Goal: Transaction & Acquisition: Download file/media

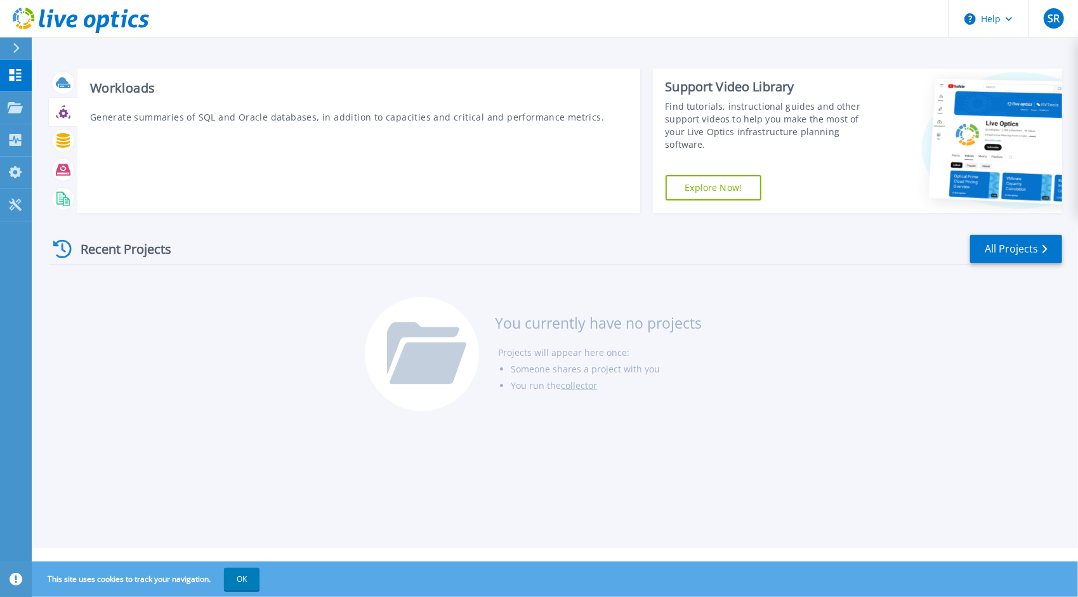
click at [60, 124] on div at bounding box center [63, 112] width 29 height 29
click at [60, 114] on icon at bounding box center [63, 114] width 10 height 10
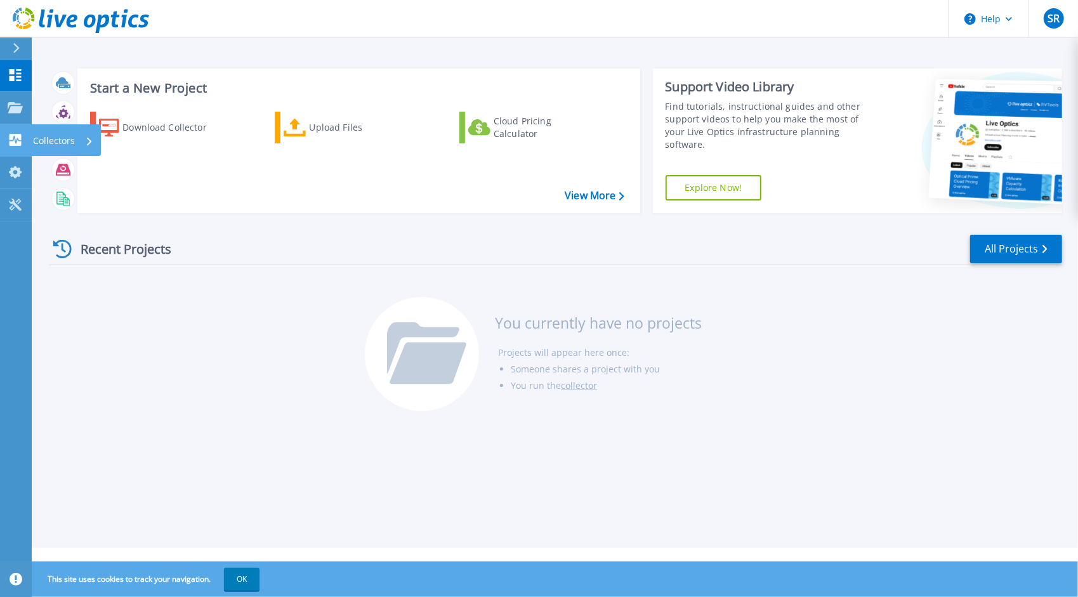
click at [20, 138] on icon at bounding box center [16, 140] width 12 height 12
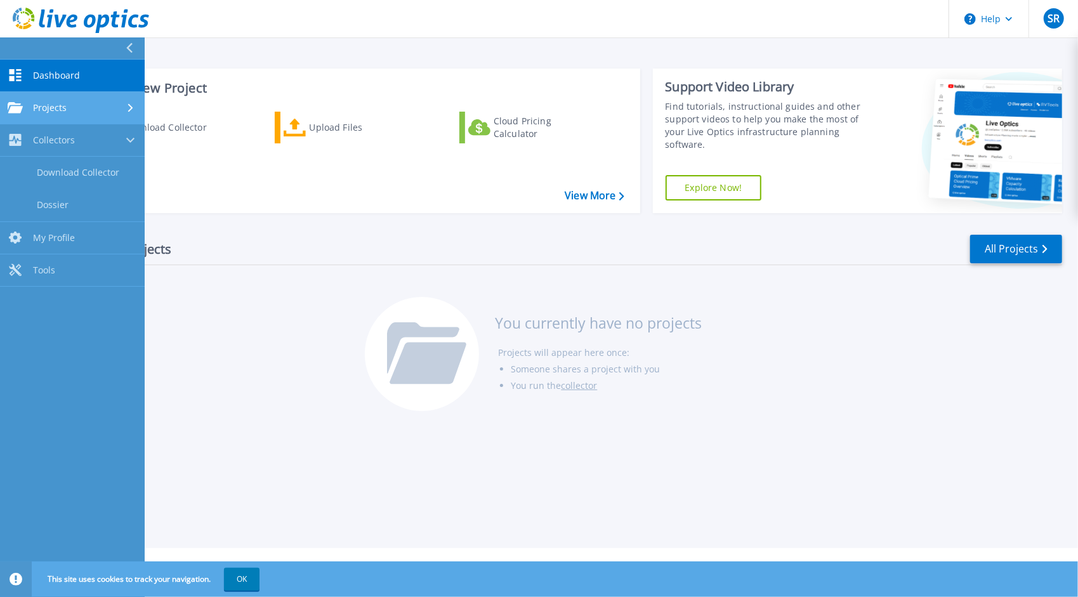
click at [88, 98] on link "Projects Projects" at bounding box center [72, 108] width 145 height 32
click at [113, 106] on div "Projects" at bounding box center [72, 107] width 129 height 11
click at [71, 76] on span "Dashboard" at bounding box center [56, 75] width 47 height 11
click at [332, 230] on div "Recent Projects All Projects You currently have no projects Projects will appea…" at bounding box center [556, 323] width 1014 height 201
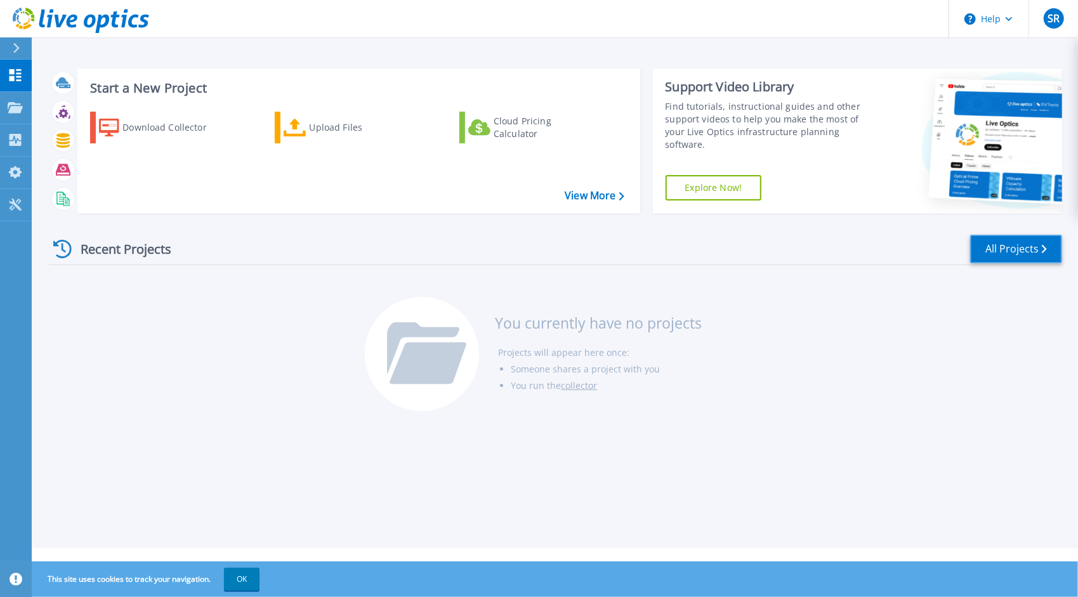
click at [1023, 251] on link "All Projects" at bounding box center [1017, 249] width 92 height 29
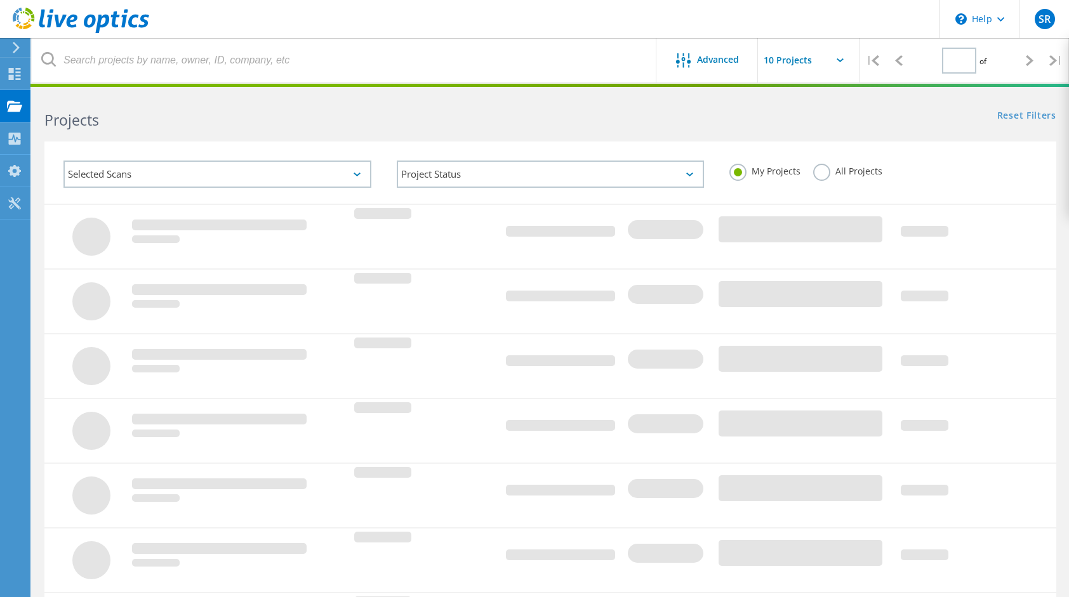
type input "1"
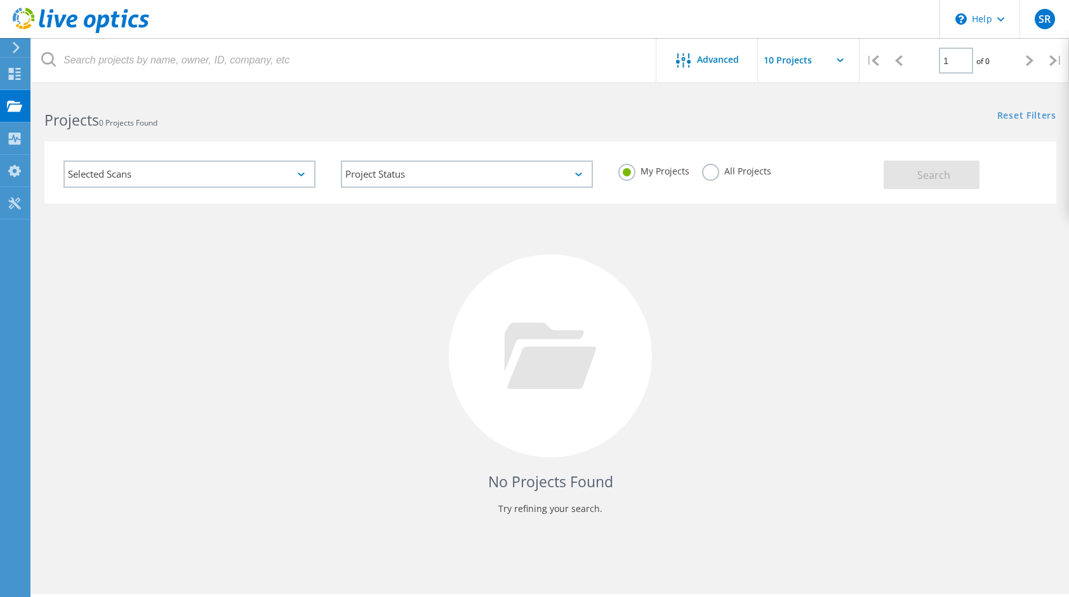
click at [270, 176] on div "Selected Scans" at bounding box center [189, 174] width 252 height 27
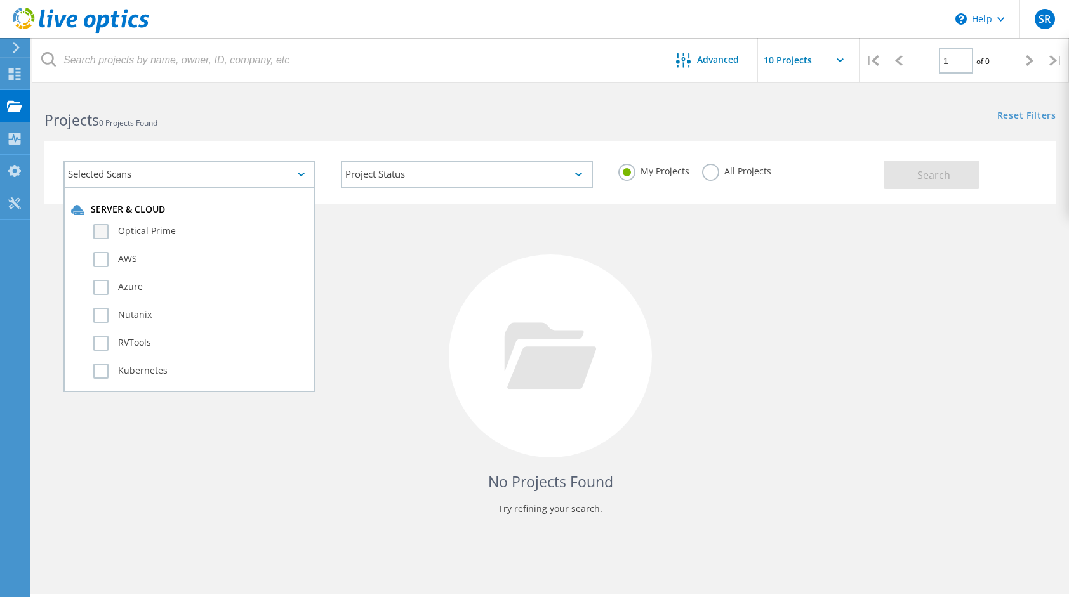
click at [159, 230] on label "Optical Prime" at bounding box center [200, 231] width 215 height 15
click at [0, 0] on input "Optical Prime" at bounding box center [0, 0] width 0 height 0
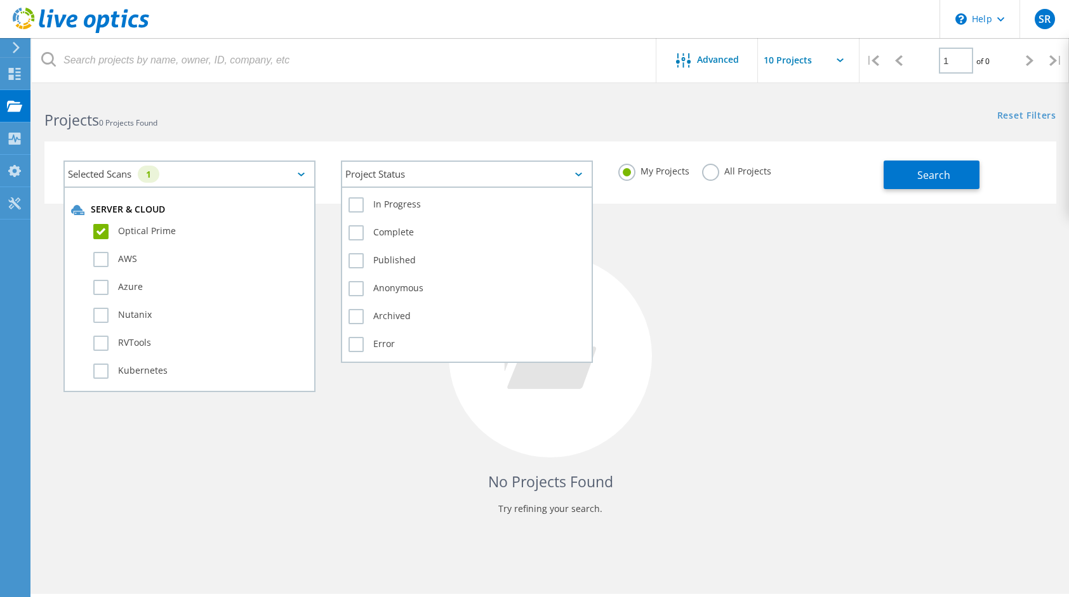
click at [419, 171] on div "Project Status" at bounding box center [467, 174] width 252 height 27
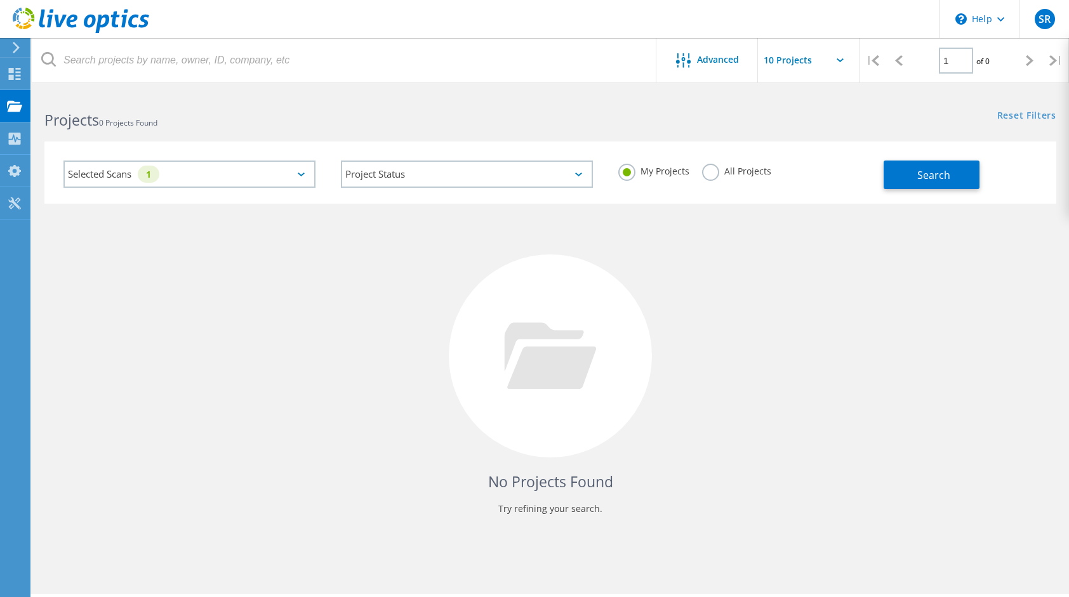
click at [644, 240] on div "No Projects Found Try refining your search." at bounding box center [550, 368] width 1012 height 328
click at [128, 168] on div "Selected Scans 1" at bounding box center [189, 174] width 252 height 27
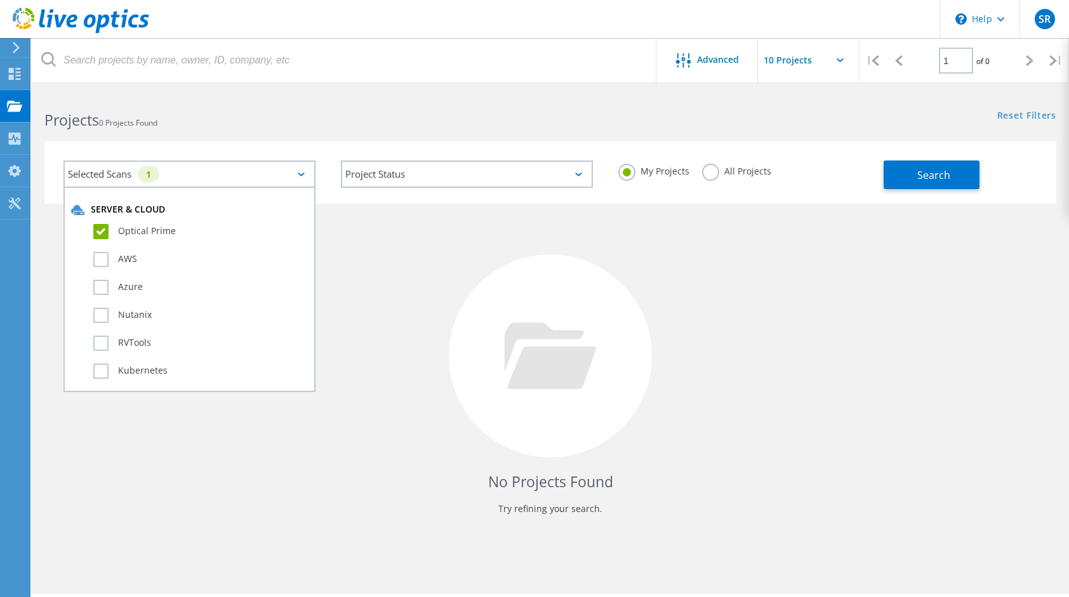
click at [145, 174] on div "1" at bounding box center [149, 174] width 22 height 17
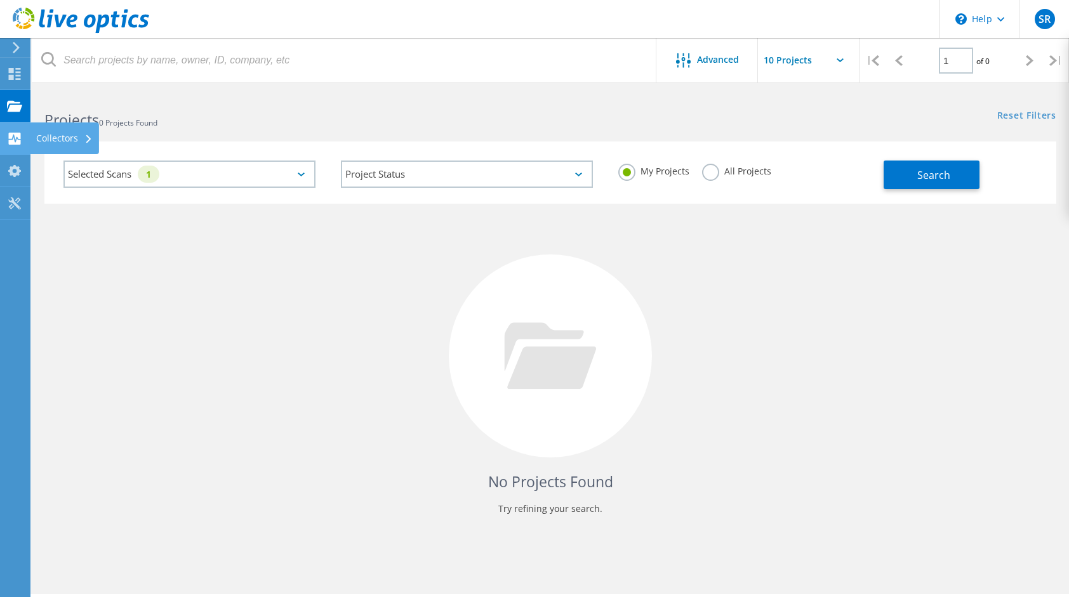
click at [50, 134] on div "Collectors" at bounding box center [64, 138] width 56 height 9
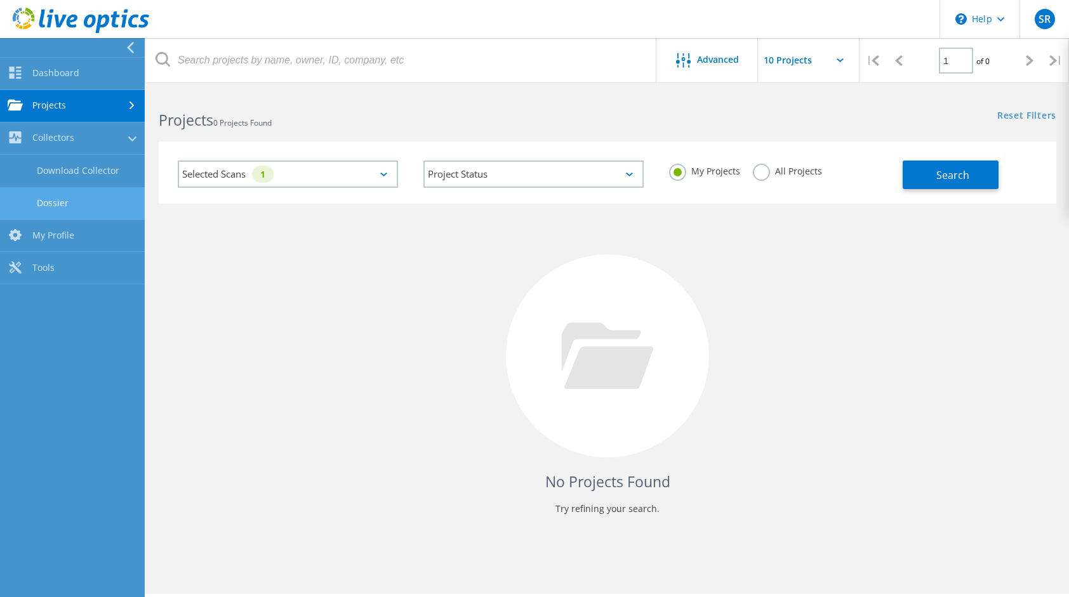
click at [62, 201] on link "Dossier" at bounding box center [72, 203] width 145 height 32
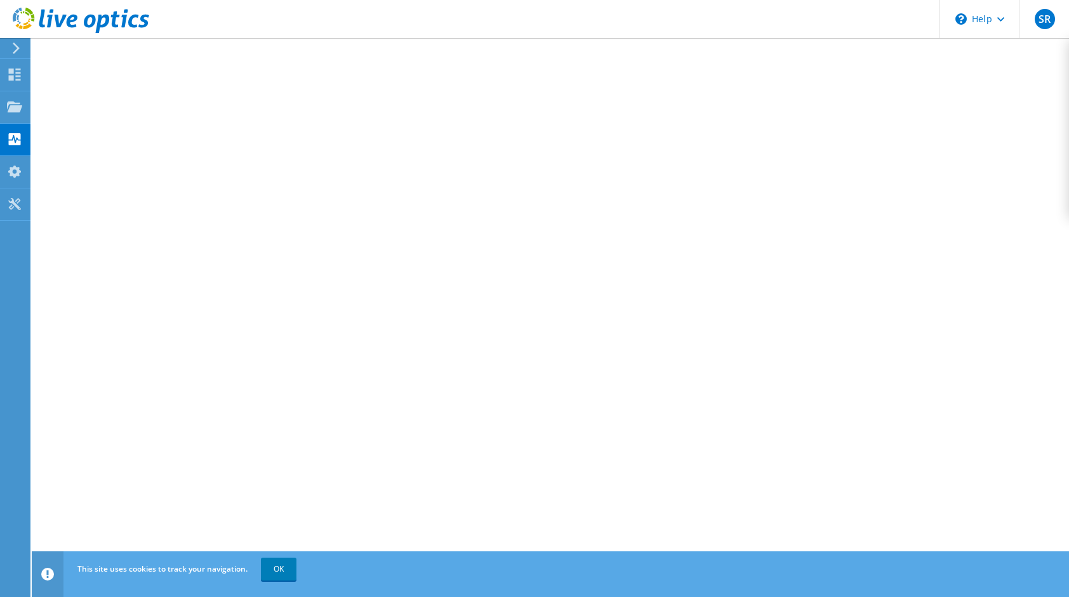
click at [20, 46] on icon at bounding box center [16, 48] width 10 height 11
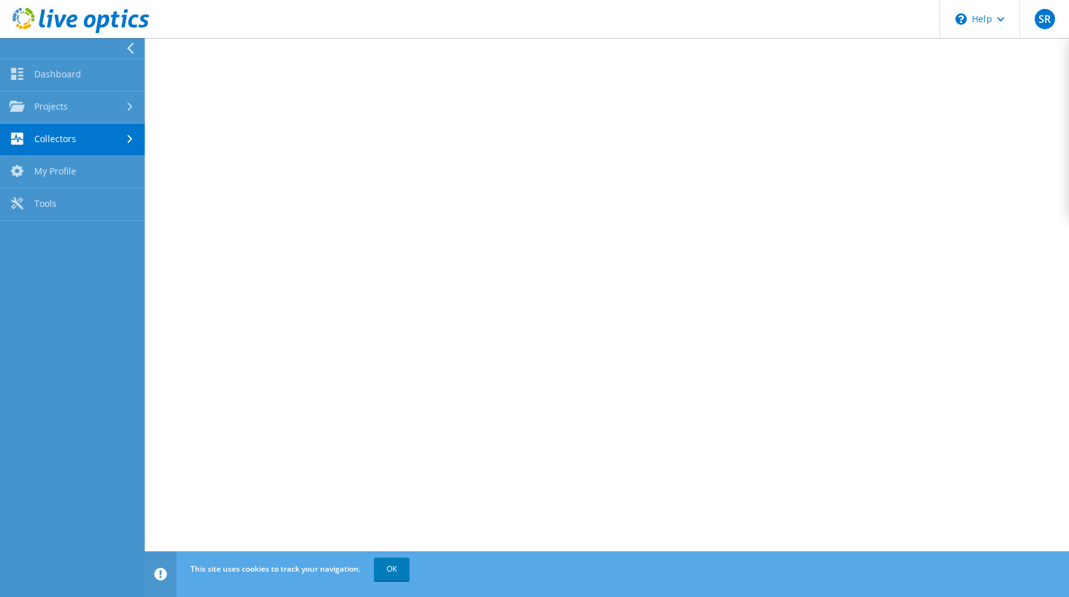
click at [124, 140] on div at bounding box center [131, 139] width 14 height 8
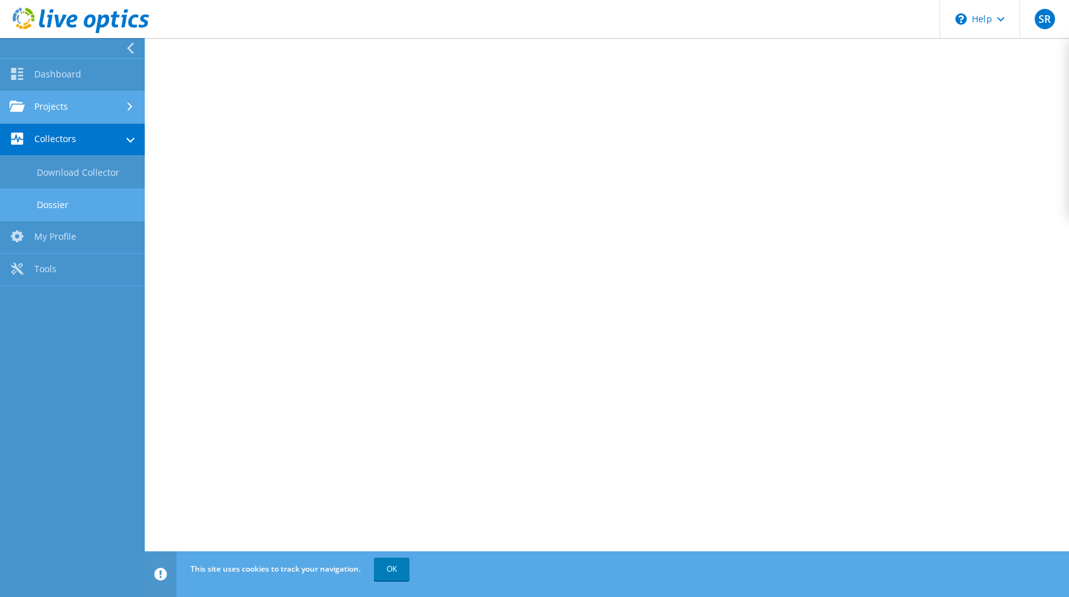
click at [70, 102] on link "Projects" at bounding box center [72, 107] width 145 height 32
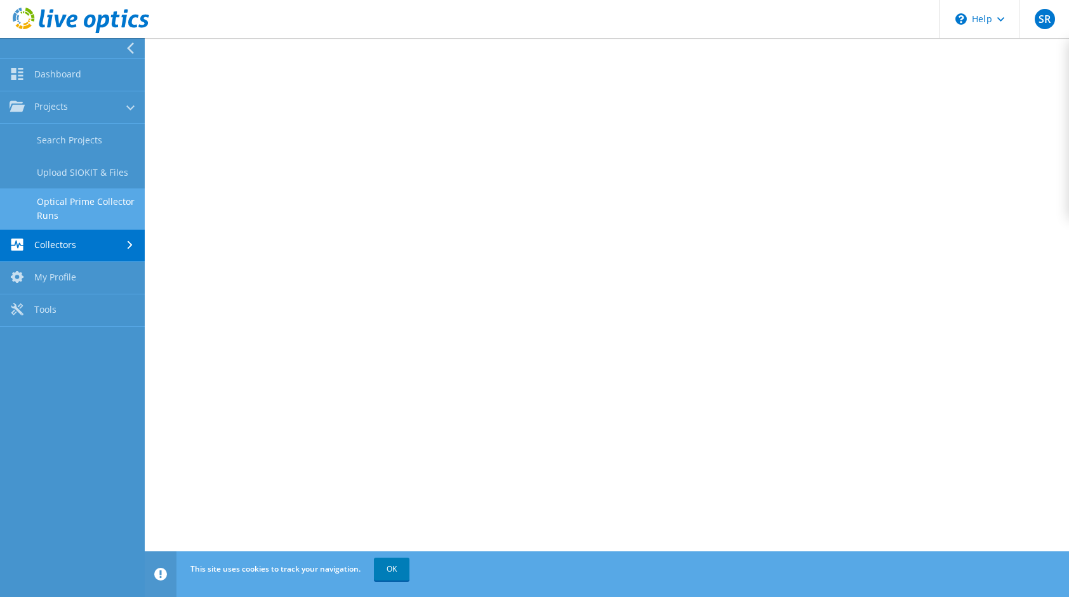
click at [78, 204] on link "Optical Prime Collector Runs" at bounding box center [72, 209] width 145 height 41
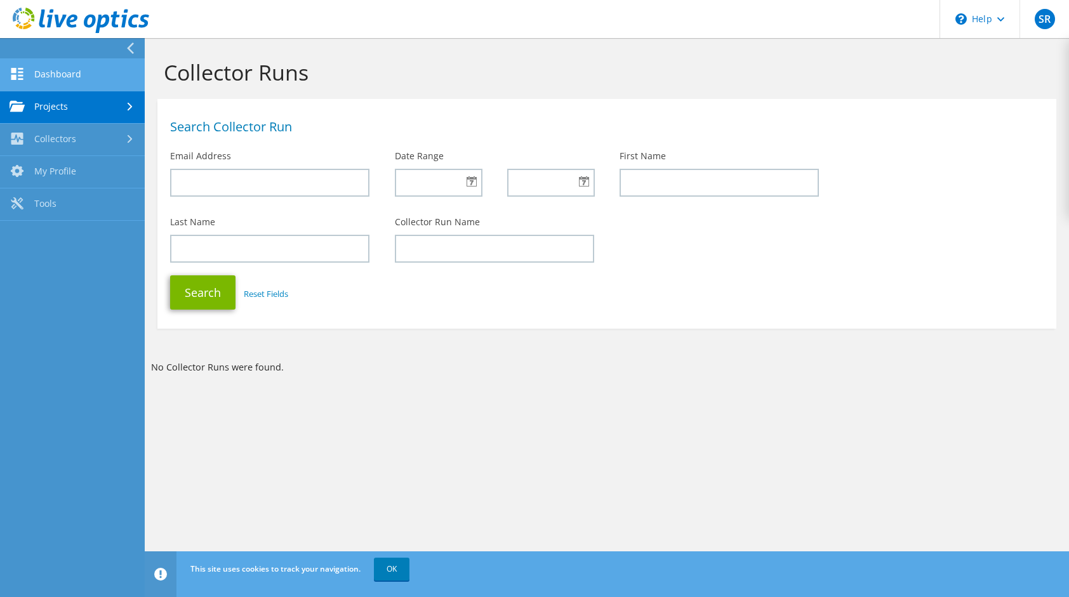
click at [27, 72] on link "Dashboard" at bounding box center [72, 75] width 145 height 32
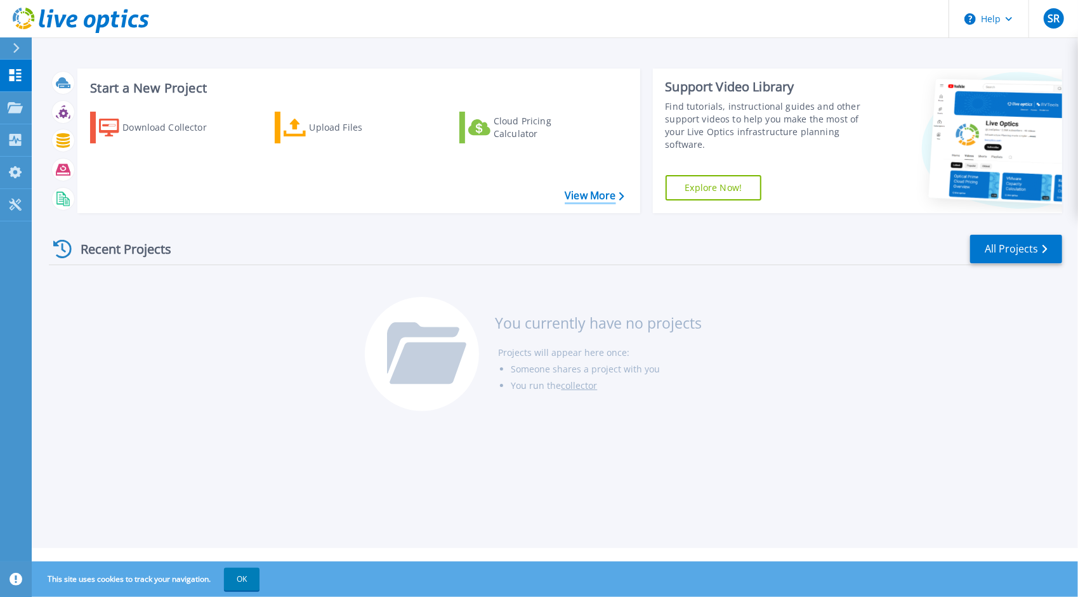
click at [590, 196] on link "View More" at bounding box center [594, 196] width 59 height 12
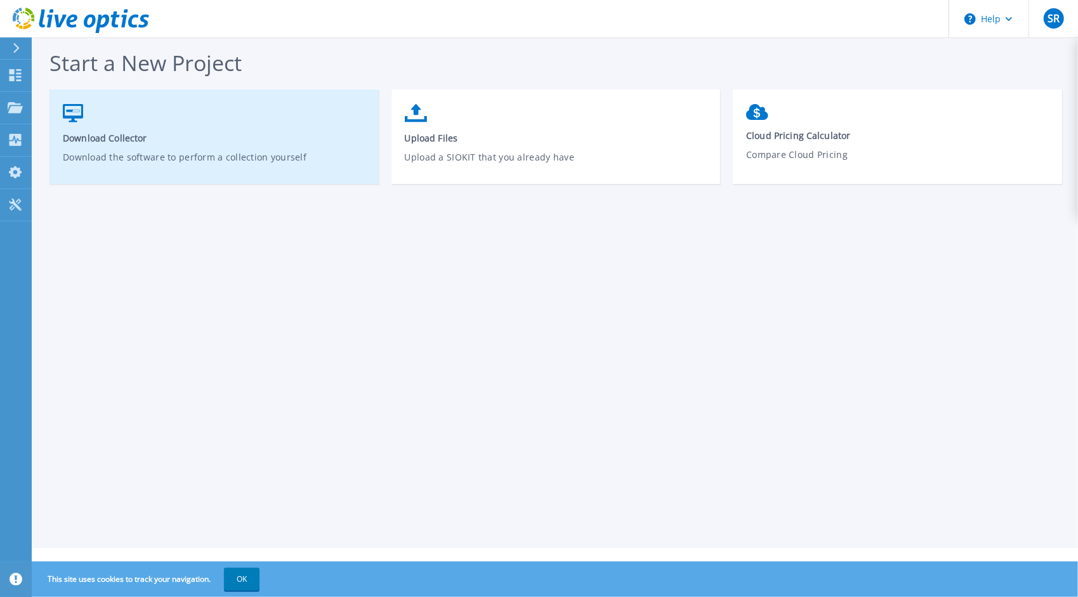
click at [244, 141] on span "Download Collector" at bounding box center [214, 138] width 303 height 12
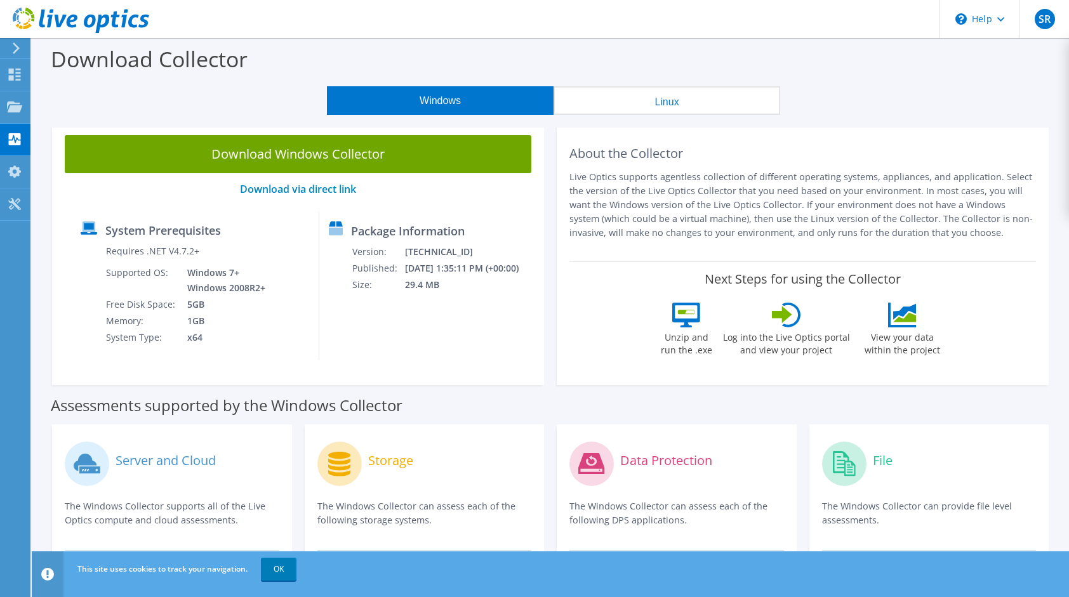
click at [160, 461] on label "Server and Cloud" at bounding box center [166, 460] width 100 height 13
click at [160, 460] on label "Server and Cloud" at bounding box center [166, 460] width 100 height 13
click at [71, 109] on div "Projects" at bounding box center [60, 107] width 61 height 32
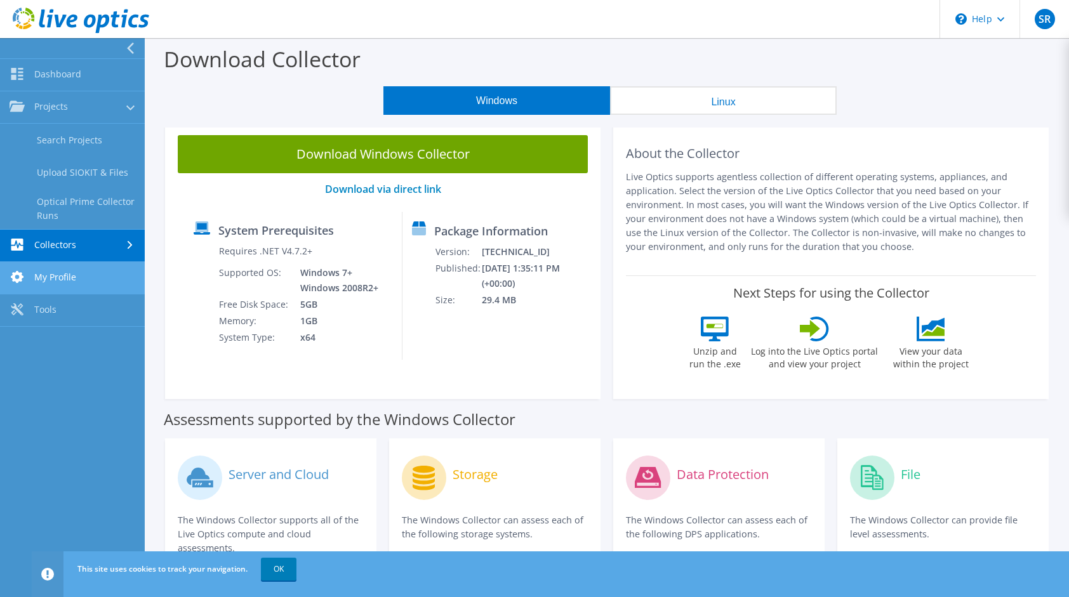
click at [62, 269] on link "My Profile" at bounding box center [72, 278] width 145 height 32
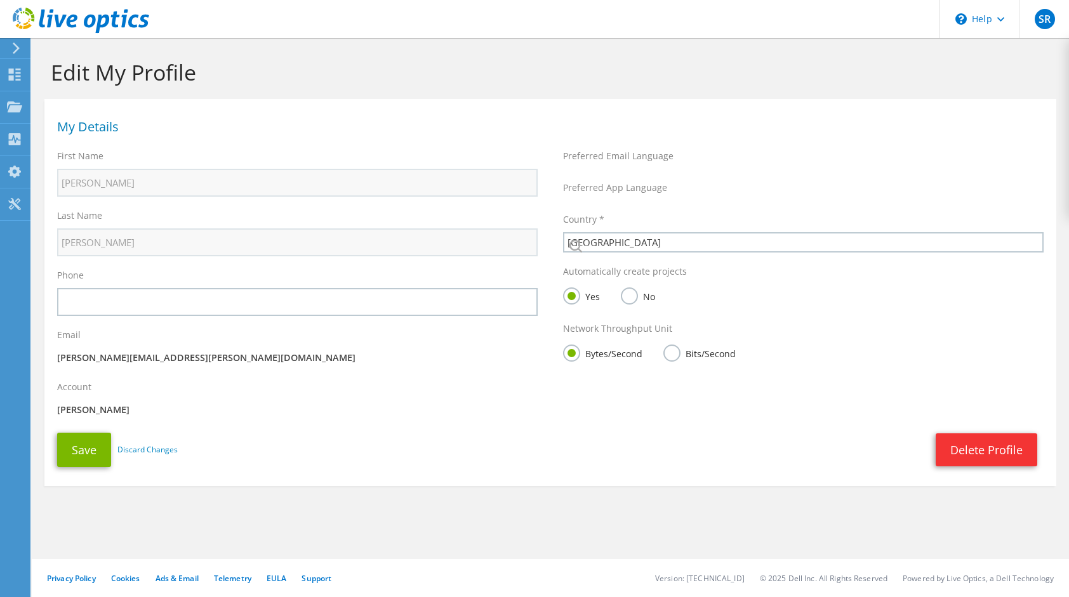
select select "101"
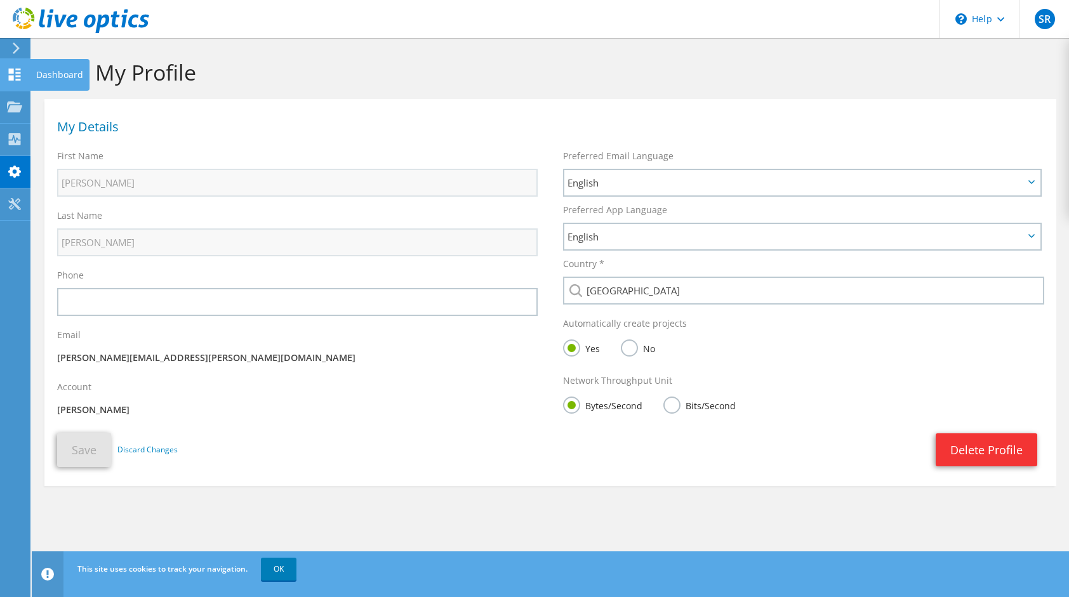
click at [13, 77] on use at bounding box center [15, 75] width 12 height 12
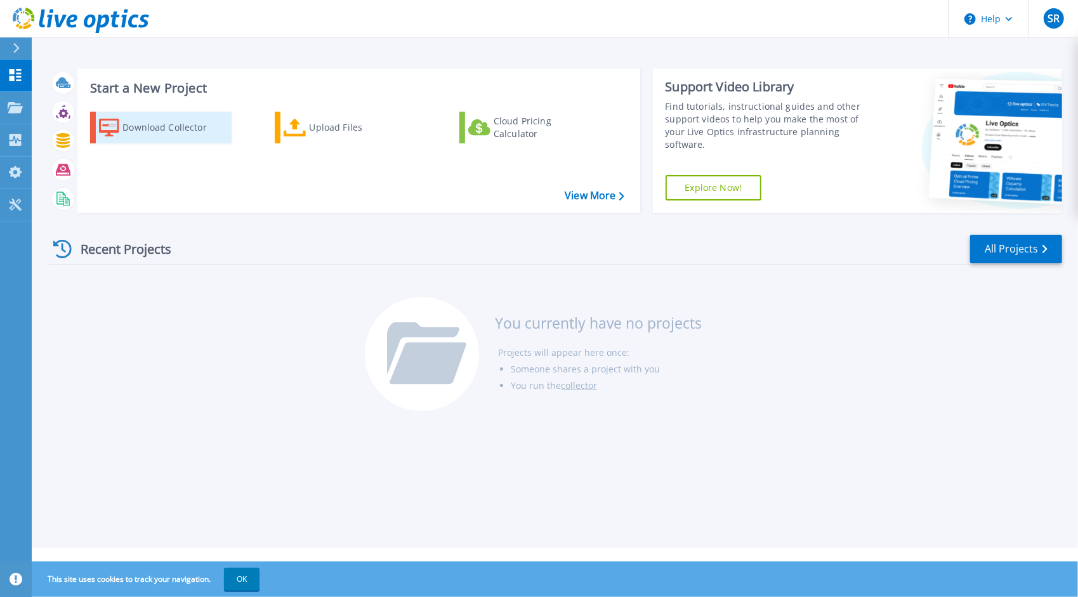
click at [180, 124] on div "Download Collector" at bounding box center [174, 127] width 102 height 25
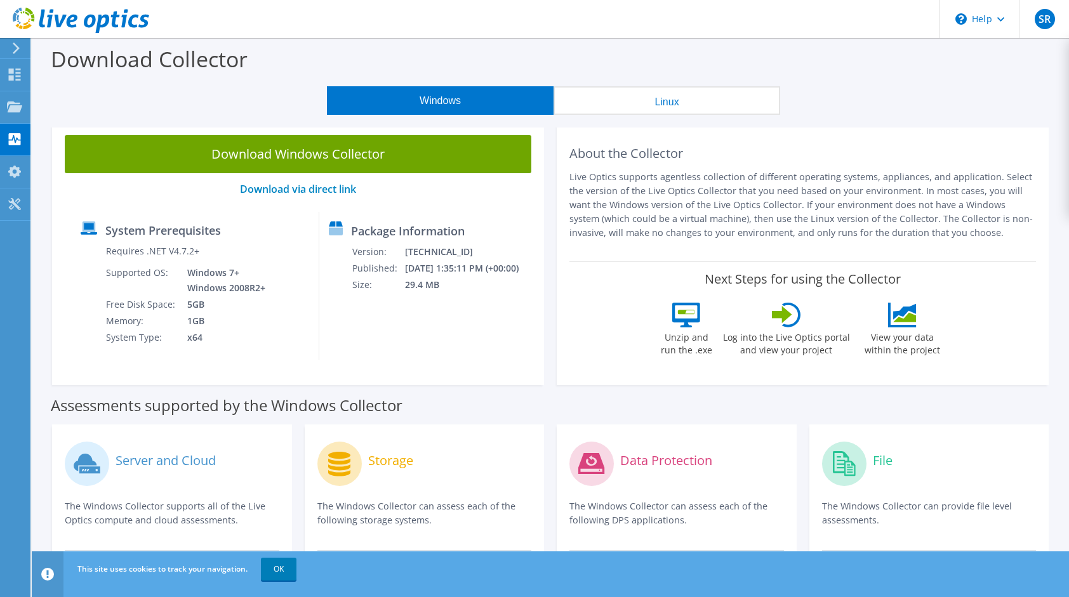
click at [658, 100] on button "Linux" at bounding box center [666, 100] width 227 height 29
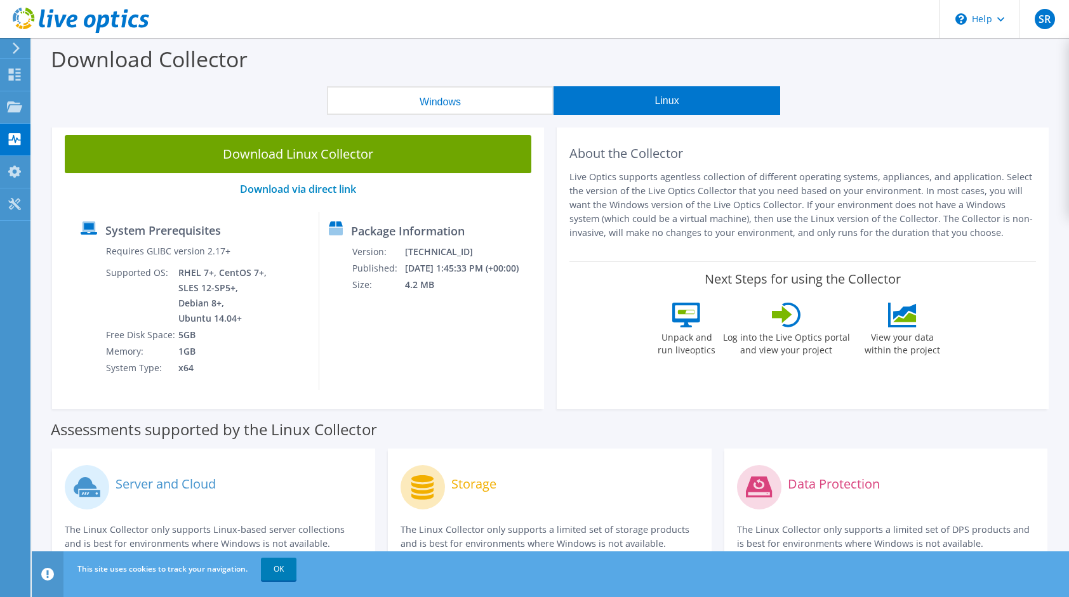
click at [425, 95] on button "Windows" at bounding box center [440, 100] width 227 height 29
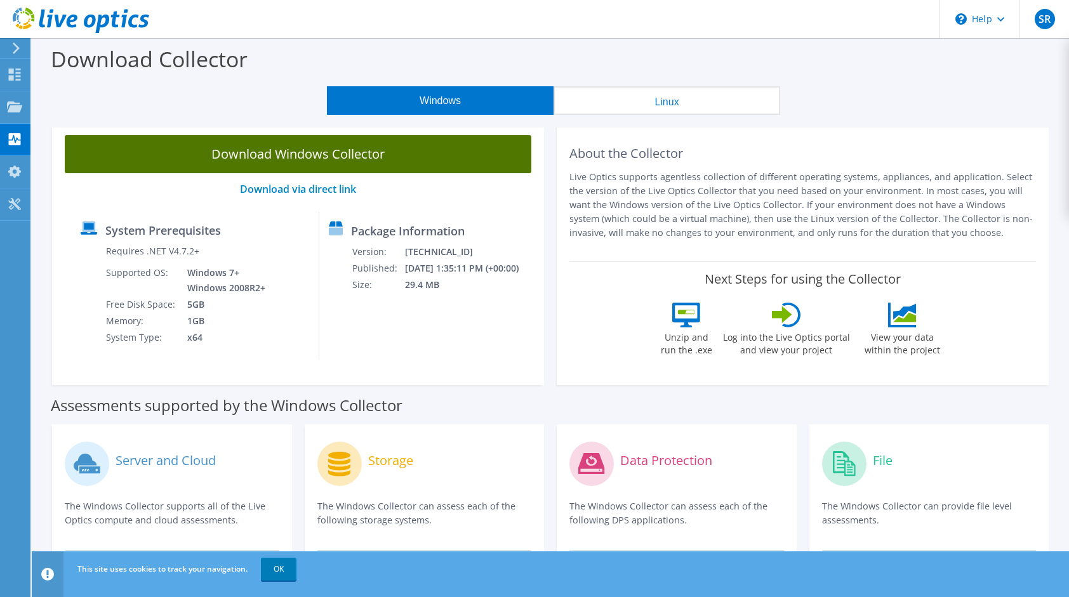
click at [314, 159] on link "Download Windows Collector" at bounding box center [298, 154] width 467 height 38
